Goal: Information Seeking & Learning: Check status

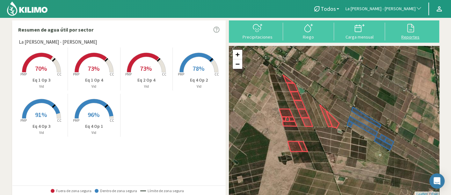
click at [408, 26] on icon at bounding box center [411, 28] width 10 height 10
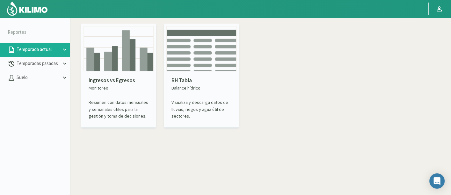
click at [124, 64] on img at bounding box center [119, 48] width 70 height 45
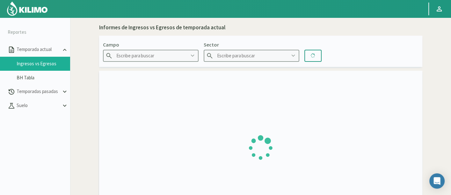
click at [45, 66] on link "Ingresos vs Egresos" at bounding box center [44, 64] width 54 height 6
click at [44, 92] on p "Temporadas pasadas" at bounding box center [38, 91] width 46 height 7
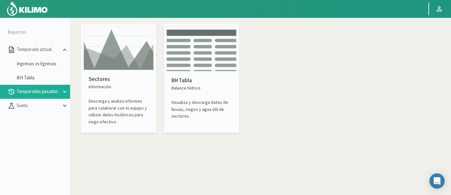
click at [152, 65] on img at bounding box center [119, 48] width 70 height 44
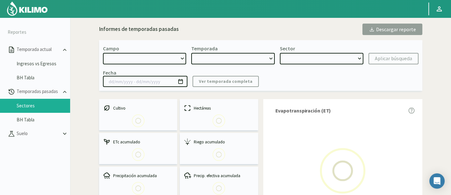
select select "0: Object"
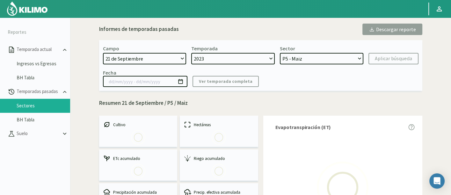
select select "0: 2023"
select select "0: Object"
type input "20/10/2023 - 13/06/2024"
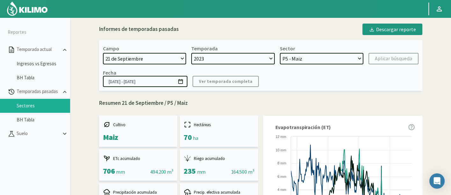
click at [187, 56] on form "Campo 21 de Septiembre 8 Fuegos Acograpes - Ag. Carlos Muñoz Herrera Acograpes …" at bounding box center [261, 54] width 316 height 19
click at [182, 56] on select "21 de Septiembre 8 Fuegos Acograpes - Ag. Carlos Muñoz Herrera Acograpes - Ag. …" at bounding box center [145, 58] width 84 height 11
select select "474: Object"
click at [103, 53] on select "21 de Septiembre 8 Fuegos Acograpes - Ag. Carlos Muñoz Herrera Acograpes - Ag. …" at bounding box center [145, 58] width 84 height 11
click at [248, 54] on select "2023 2022" at bounding box center [233, 58] width 84 height 11
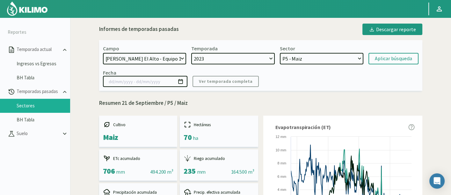
select select
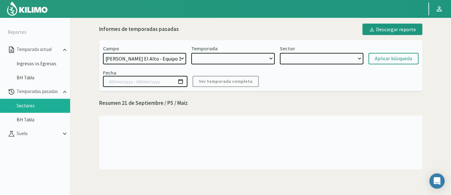
select select "2: 2024"
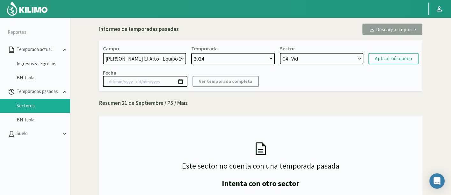
click at [191, 53] on select "2024 2023 2022" at bounding box center [233, 58] width 84 height 11
drag, startPoint x: 313, startPoint y: 59, endPoint x: 317, endPoint y: 63, distance: 5.9
click at [313, 59] on select "C4 - Vid C15 - Vid" at bounding box center [322, 58] width 84 height 11
select select "8: Object"
click at [280, 53] on select "C4 - Vid C15 - Vid" at bounding box center [322, 58] width 84 height 11
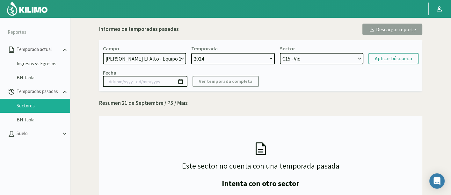
click at [233, 61] on select "2024 2023 2022" at bounding box center [233, 58] width 84 height 11
click at [174, 62] on select "21 de Septiembre 8 Fuegos Acograpes - Ag. Carlos Muñoz Herrera Acograpes - Ag. …" at bounding box center [145, 58] width 84 height 11
click at [103, 53] on select "21 de Septiembre 8 Fuegos Acograpes - Ag. Carlos Muñoz Herrera Acograpes - Ag. …" at bounding box center [145, 58] width 84 height 11
click at [251, 56] on select "2024 2023 2022" at bounding box center [233, 58] width 84 height 11
click at [251, 58] on select "2024 2023 2022" at bounding box center [233, 58] width 84 height 11
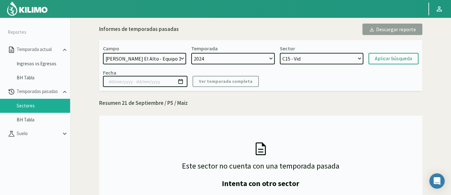
click at [251, 58] on select "2024 2023 2022" at bounding box center [233, 58] width 84 height 11
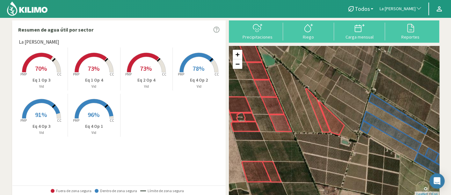
click at [404, 8] on span "La [PERSON_NAME]" at bounding box center [398, 9] width 36 height 6
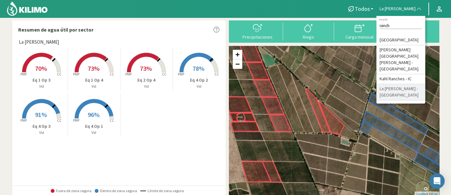
type input "ranch"
click at [413, 84] on li "La [PERSON_NAME] - [GEOGRAPHIC_DATA]" at bounding box center [401, 92] width 49 height 16
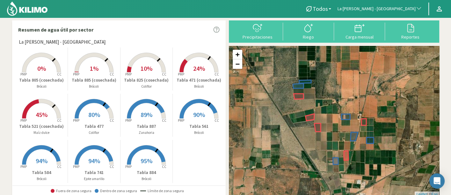
drag, startPoint x: 51, startPoint y: 164, endPoint x: 109, endPoint y: 164, distance: 58.4
click at [109, 164] on div "Created with Highcharts 9.2.2 PMP CC 0% Tabla 805 (cosechada) Brócoli Created w…" at bounding box center [121, 115] width 210 height 139
click at [146, 158] on span "95%" at bounding box center [147, 161] width 12 height 8
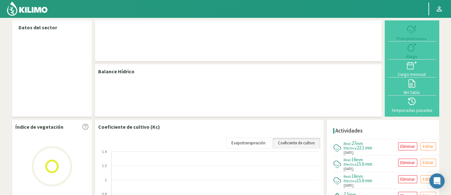
select select "158: Object"
select select "8: Object"
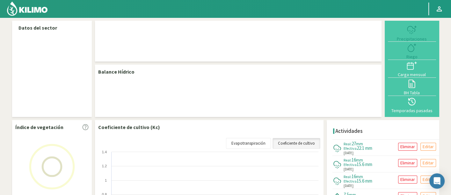
select select "158: Object"
select select "8: Object"
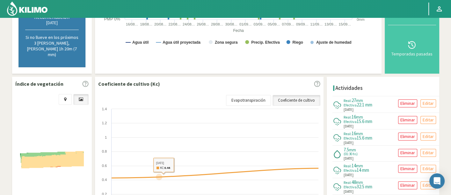
scroll to position [171, 0]
